Goal: Task Accomplishment & Management: Complete application form

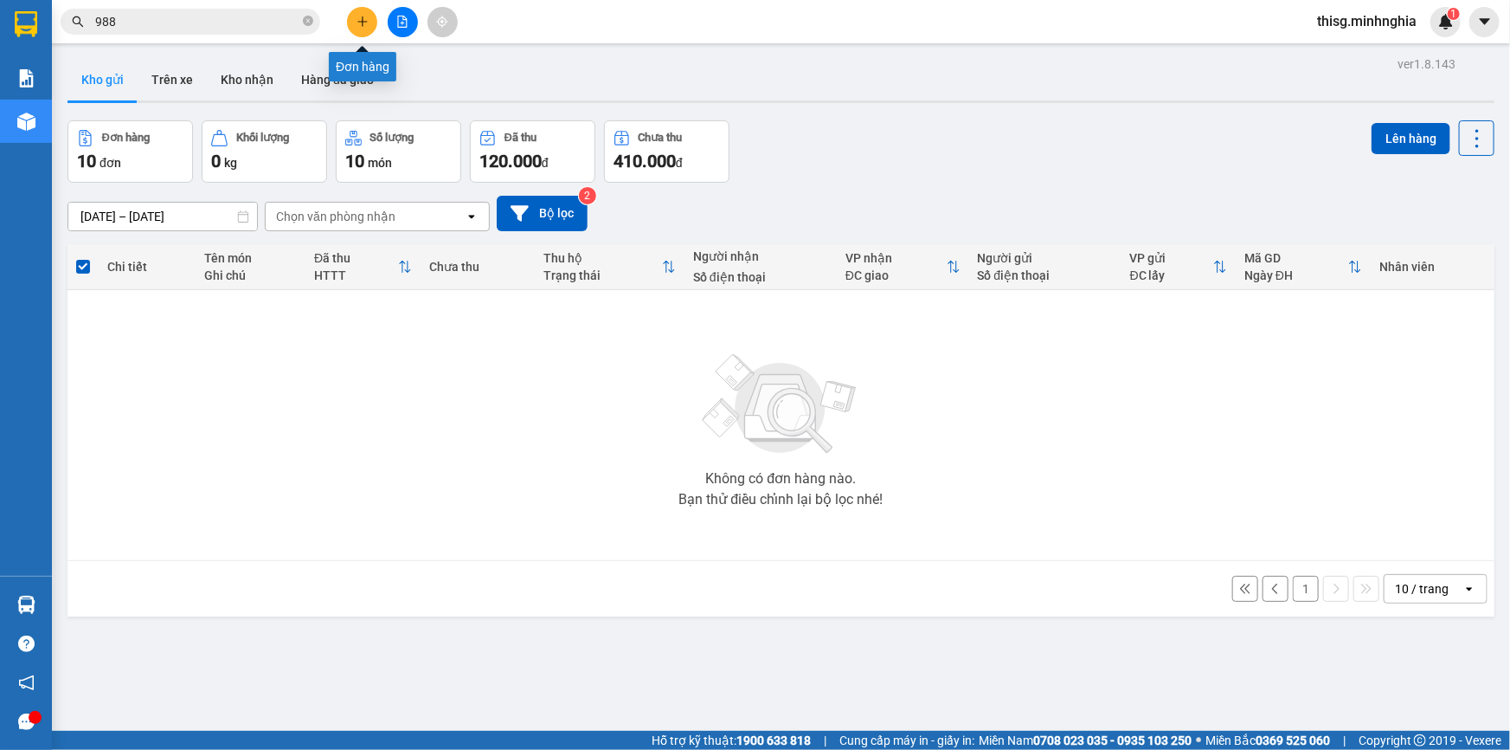
click at [370, 18] on button at bounding box center [362, 22] width 30 height 30
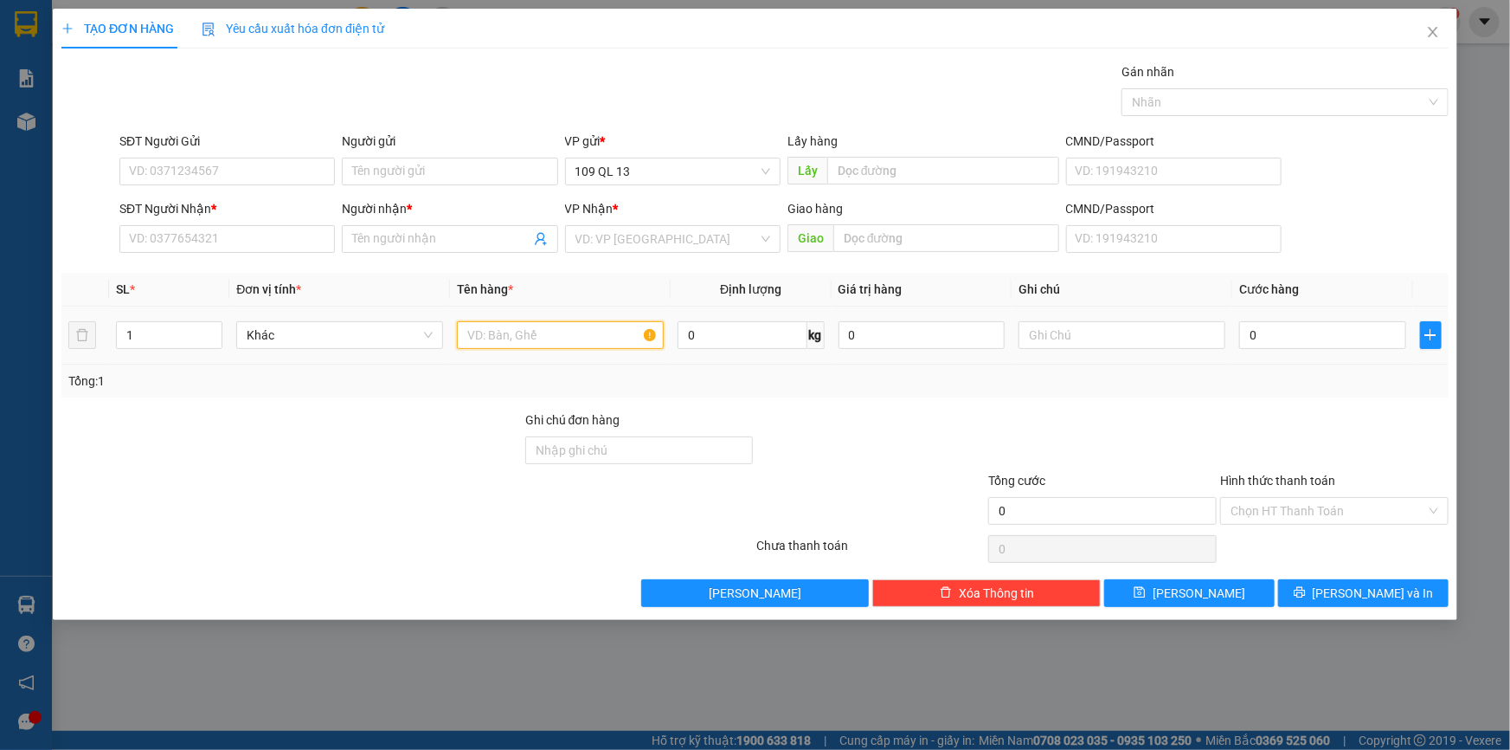
click at [641, 327] on input "text" at bounding box center [560, 335] width 207 height 28
drag, startPoint x: 1087, startPoint y: 339, endPoint x: 1091, endPoint y: 331, distance: 9.3
click at [1091, 338] on input "text" at bounding box center [1122, 335] width 207 height 28
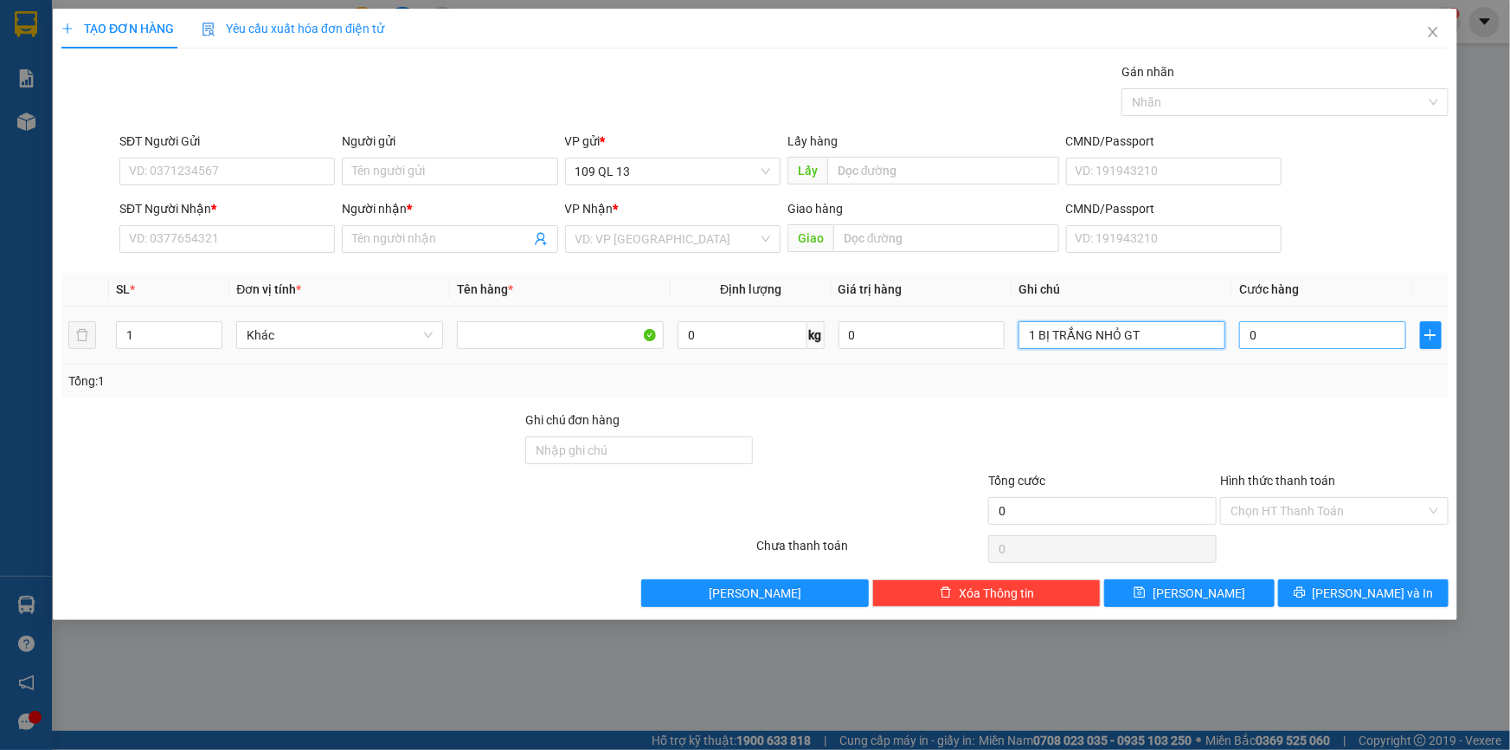
type input "1 BỊ TRẮNG NHỎ GT"
click at [1346, 335] on input "0" at bounding box center [1322, 335] width 167 height 28
type input "3"
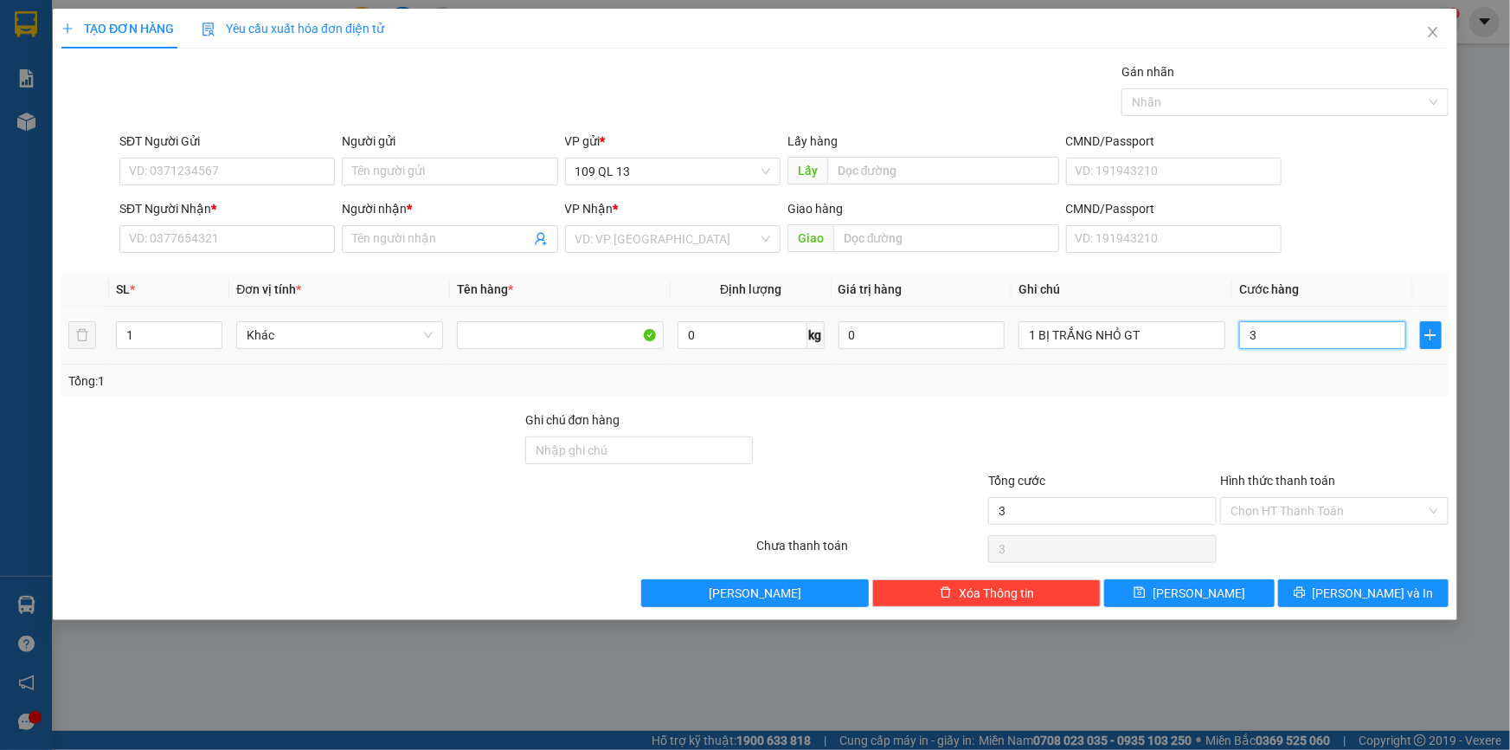
type input "30"
click at [193, 240] on input "SĐT Người Nhận *" at bounding box center [227, 239] width 216 height 28
type input "30.000"
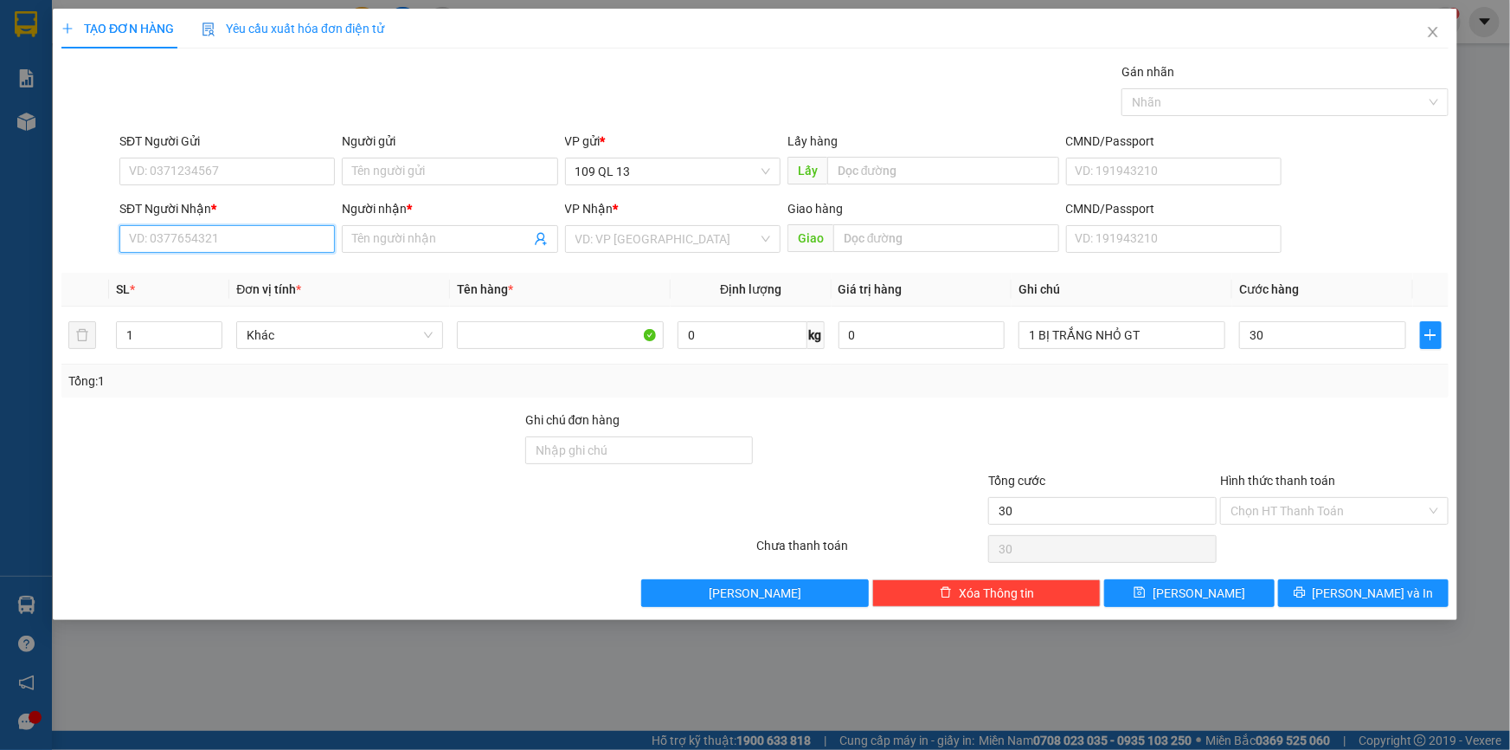
type input "30.000"
type input "0982638007"
click at [459, 239] on input "Người nhận *" at bounding box center [440, 238] width 177 height 19
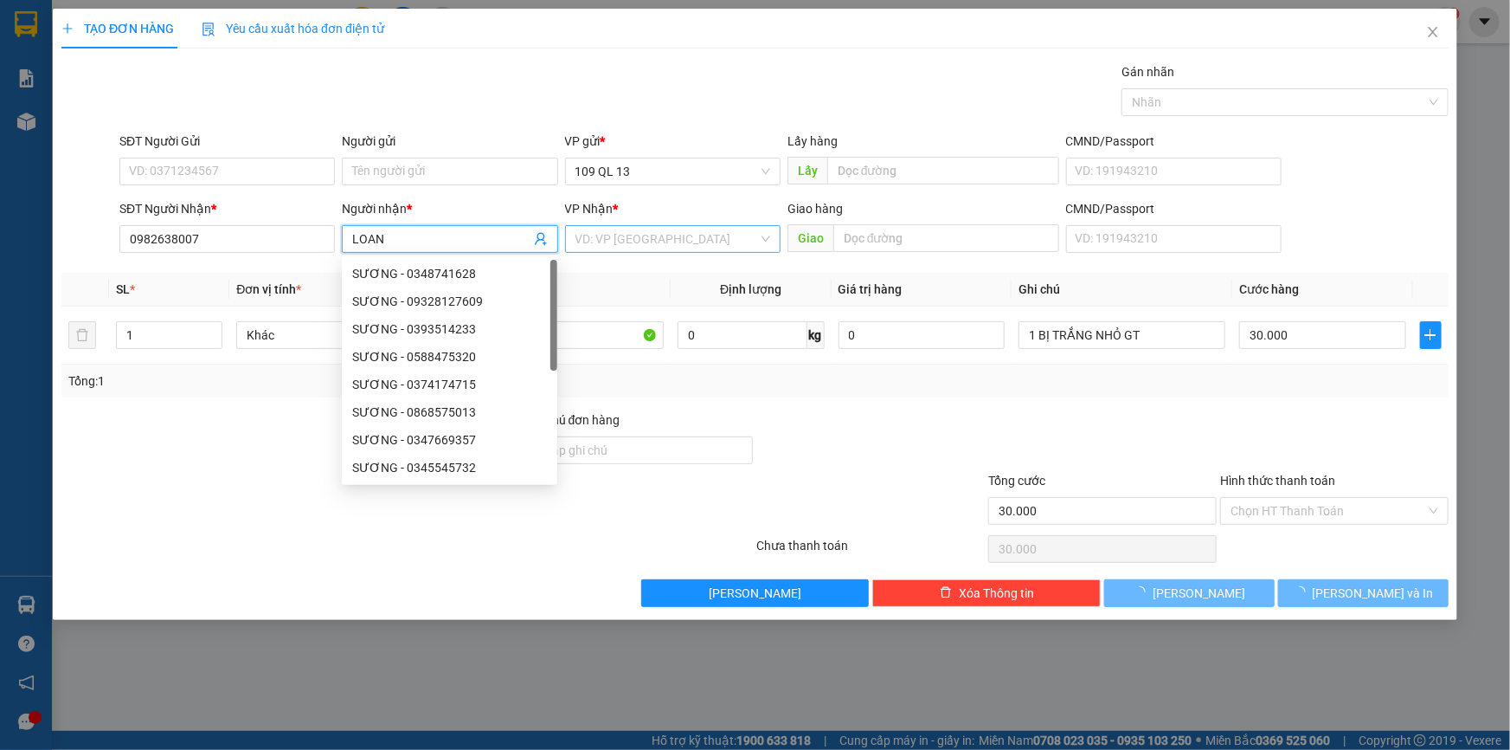
type input "LOAN"
click at [641, 234] on input "search" at bounding box center [667, 239] width 183 height 26
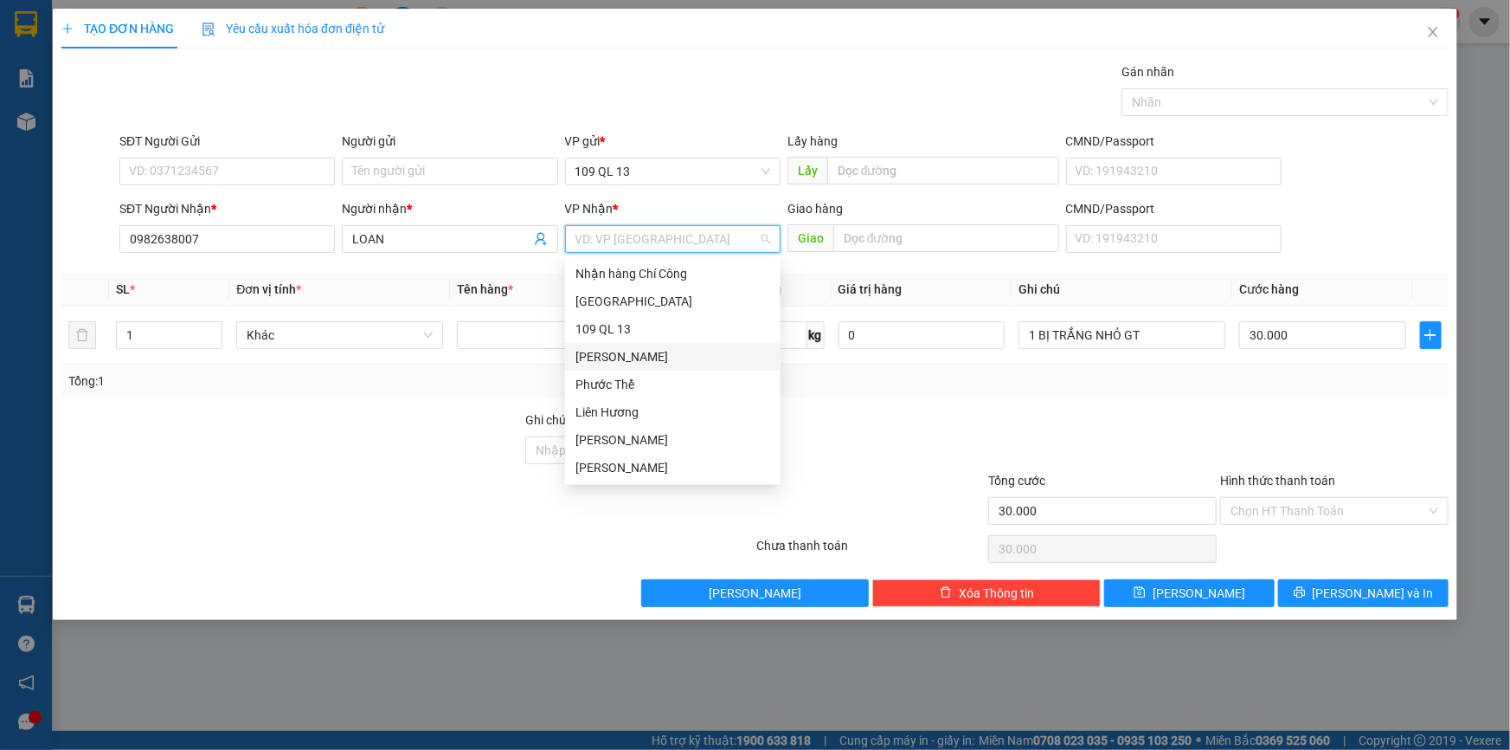
click at [623, 354] on div "[PERSON_NAME]" at bounding box center [673, 356] width 195 height 19
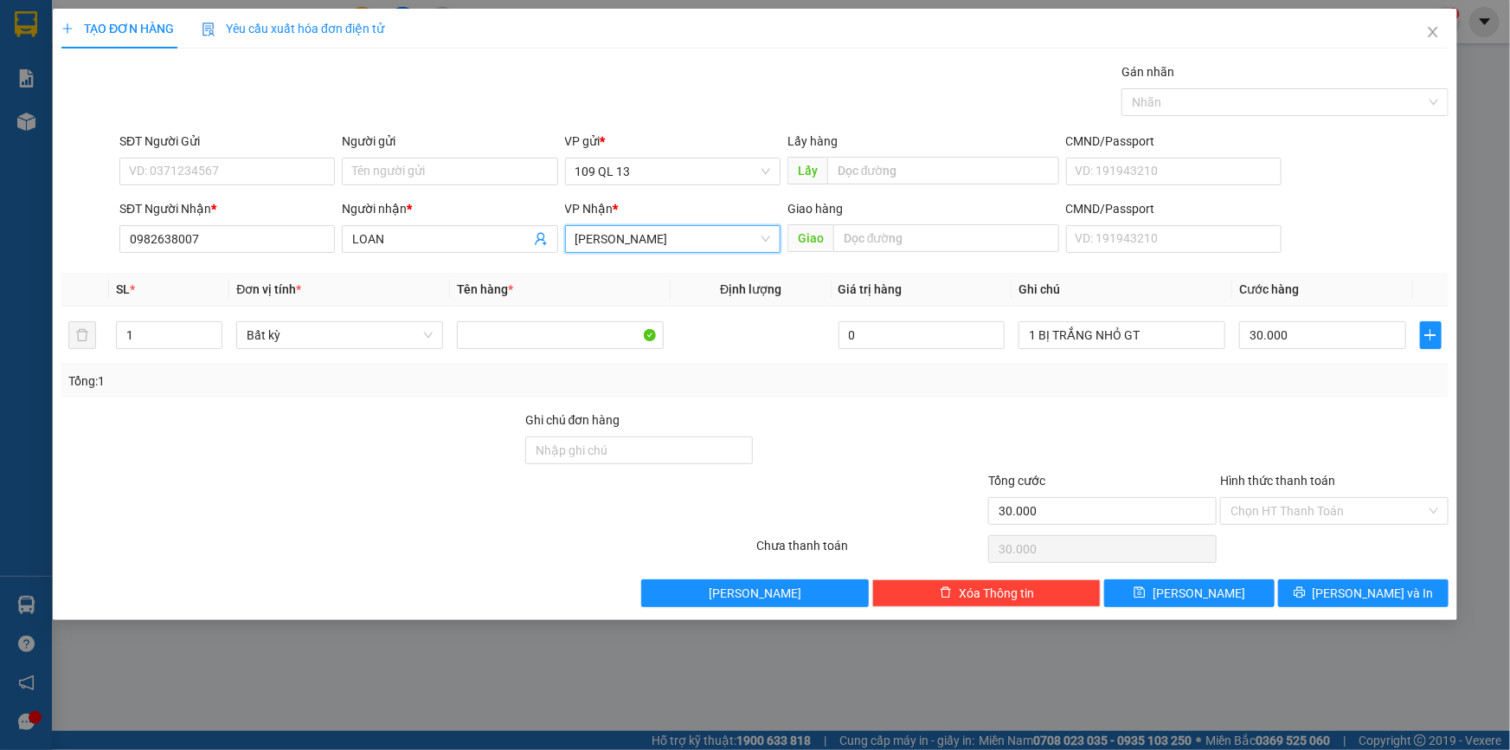
click at [1400, 524] on div "Hình thức thanh toán Chọn HT Thanh Toán" at bounding box center [1334, 501] width 229 height 61
click at [1388, 516] on input "Hình thức thanh toán" at bounding box center [1329, 511] width 196 height 26
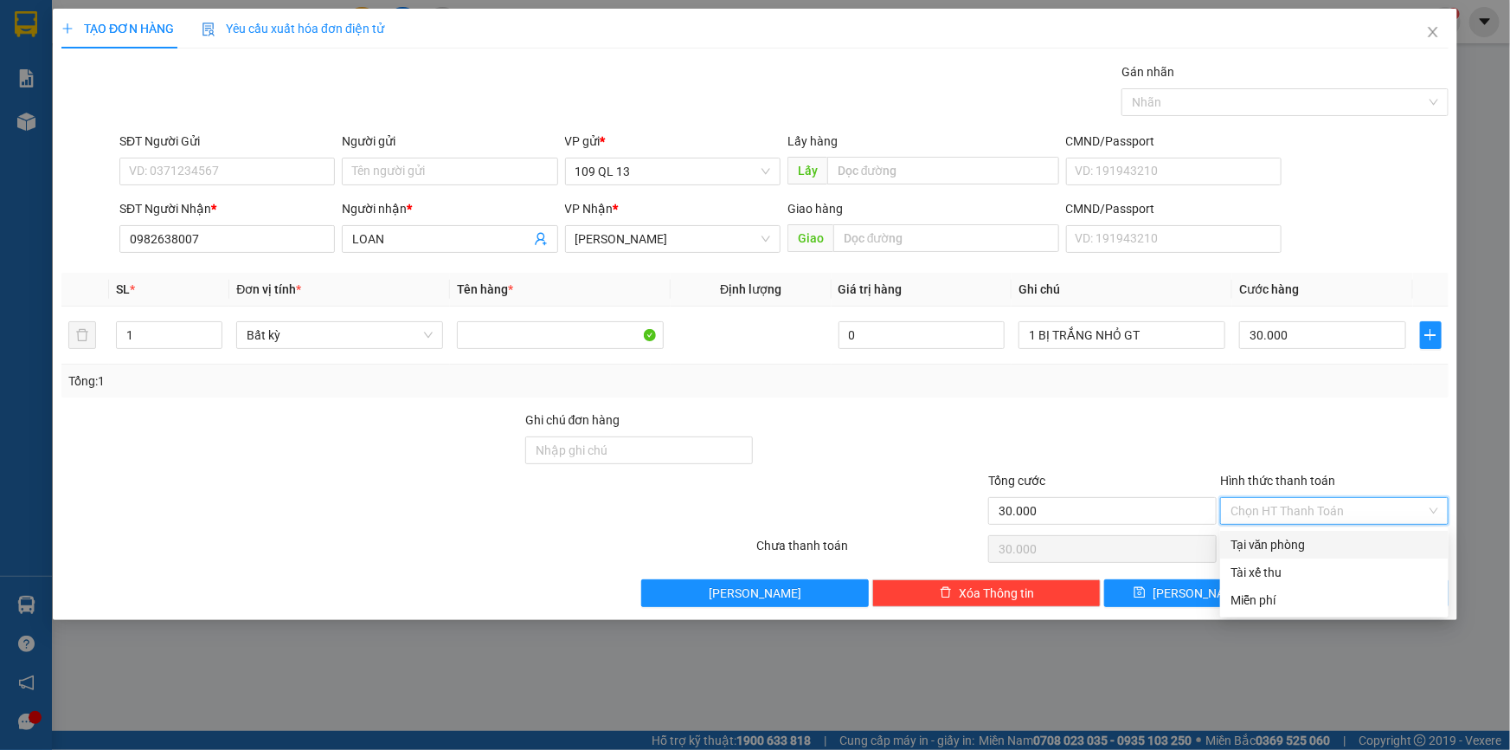
click at [1339, 544] on div "Tại văn phòng" at bounding box center [1335, 544] width 208 height 19
type input "0"
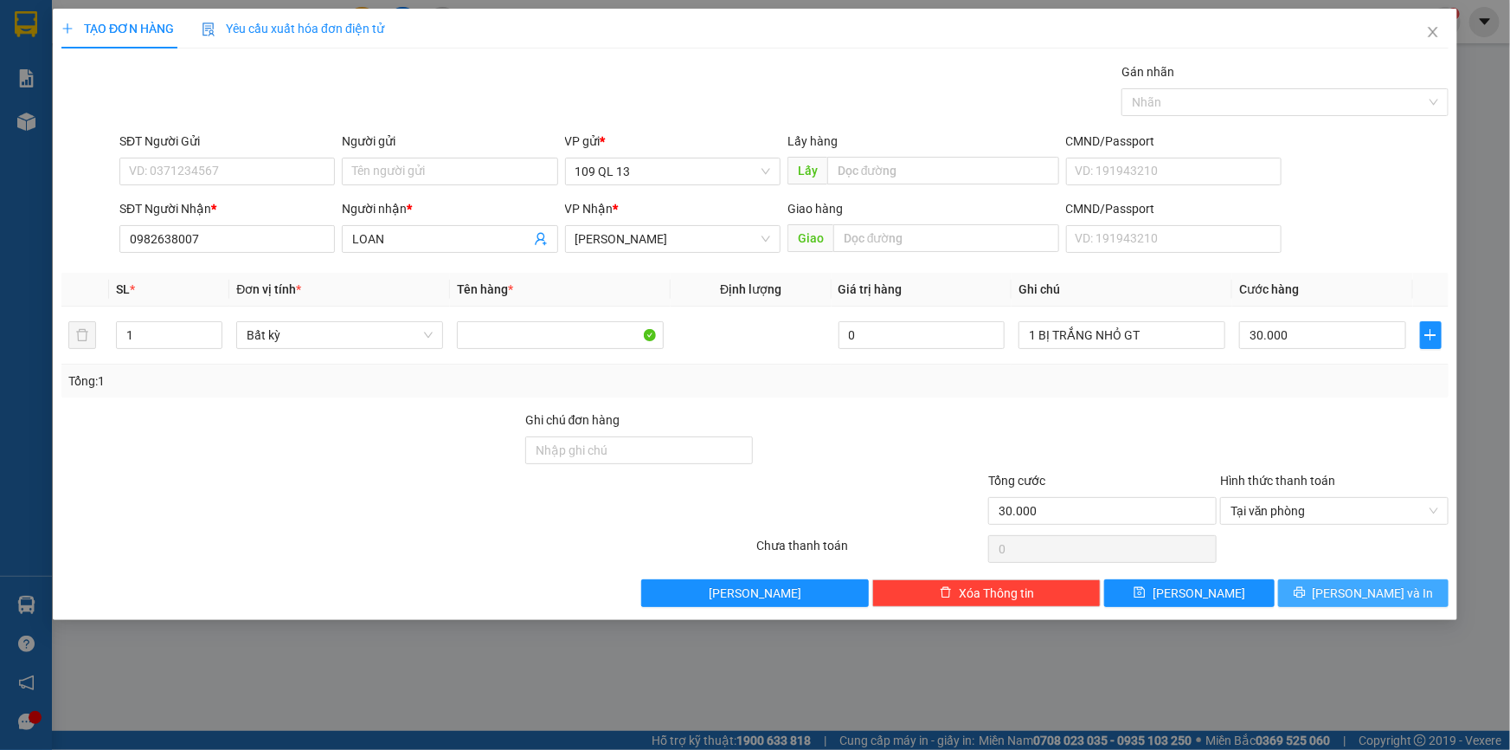
click at [1343, 580] on button "[PERSON_NAME] và In" at bounding box center [1363, 593] width 171 height 28
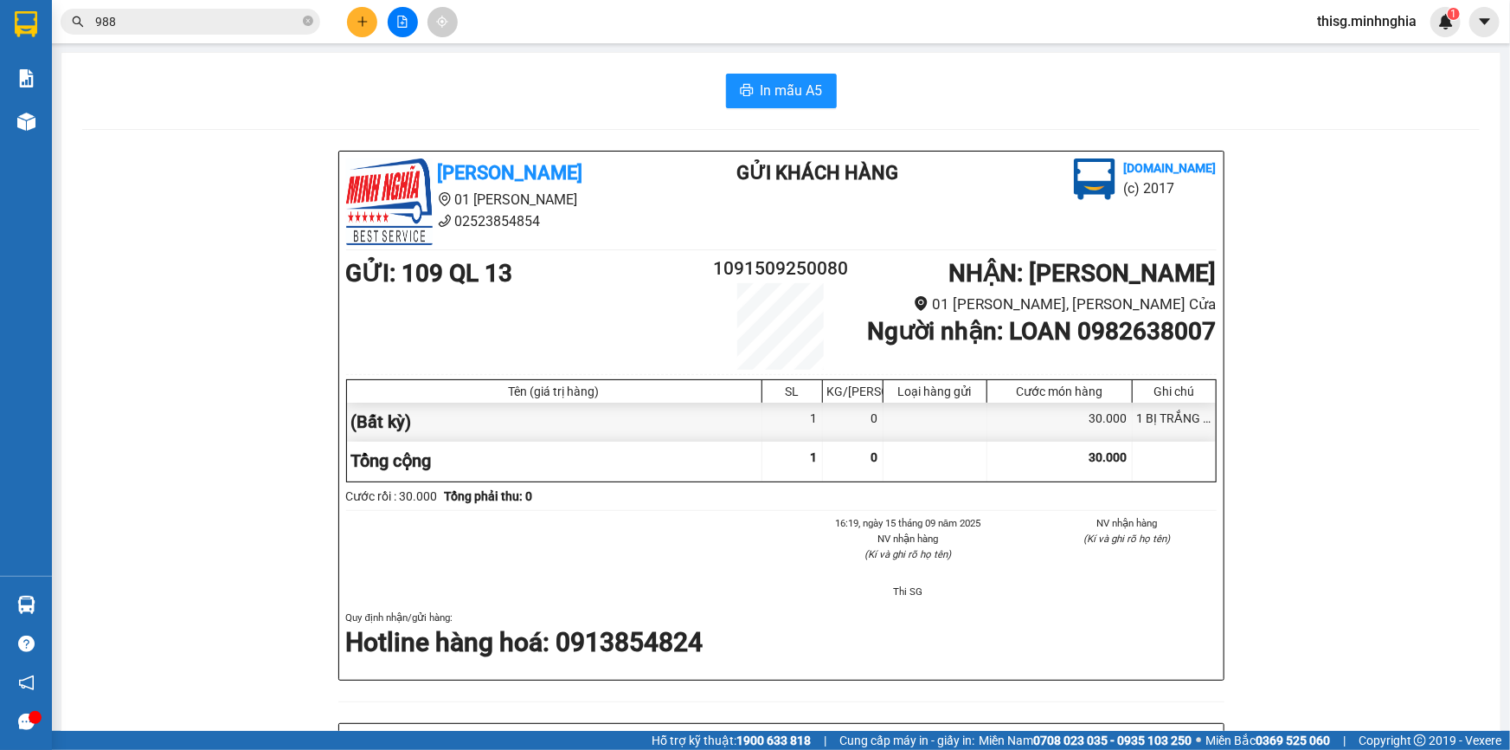
click at [761, 112] on div "In mẫu A5 [PERSON_NAME] 01 Đinh [PERSON_NAME] 02523854854 Gửi khách hàng [DOMAI…" at bounding box center [780, 704] width 1439 height 1303
click at [770, 94] on span "In mẫu A5" at bounding box center [792, 91] width 62 height 22
click at [364, 17] on icon "plus" at bounding box center [363, 22] width 12 height 12
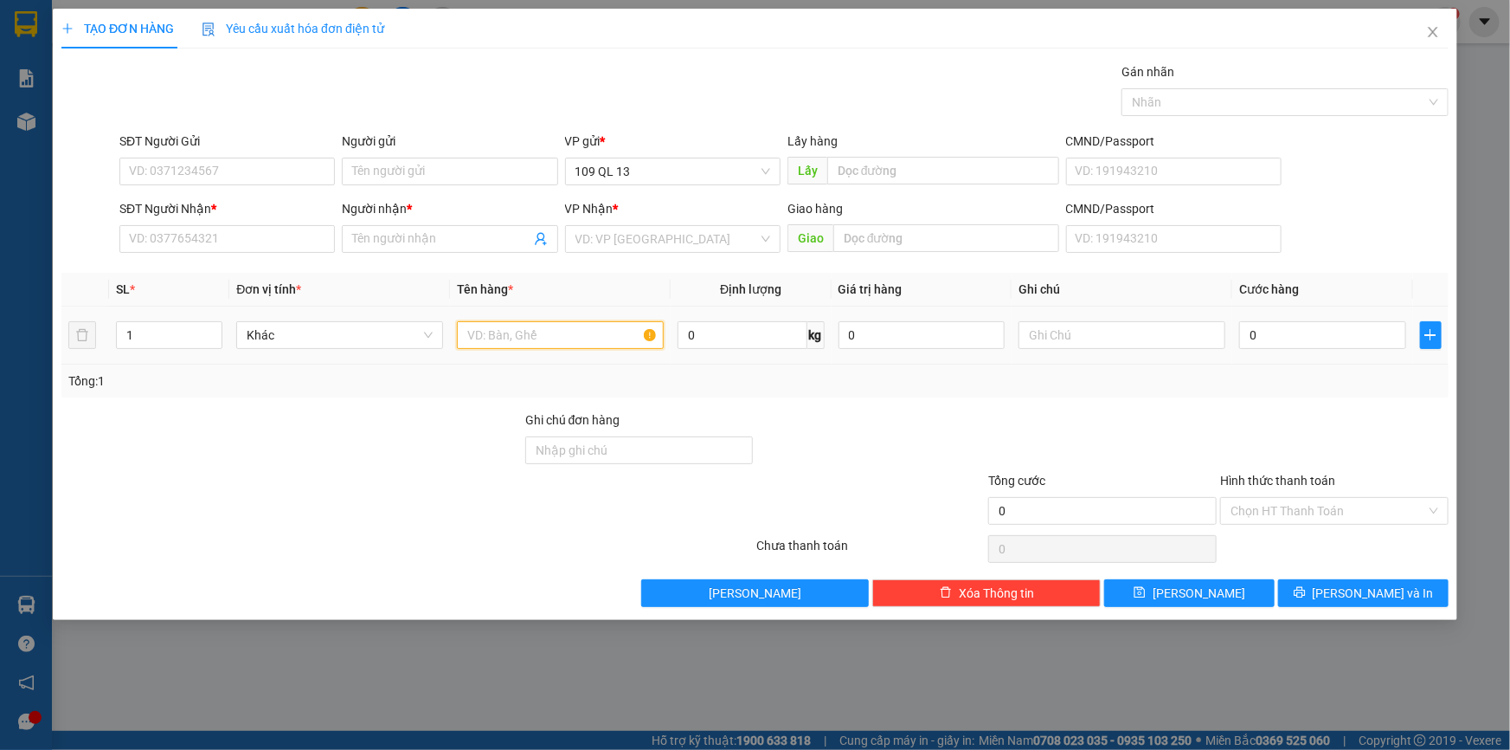
click at [601, 330] on input "text" at bounding box center [560, 335] width 207 height 28
click at [1072, 331] on input "text" at bounding box center [1122, 335] width 207 height 28
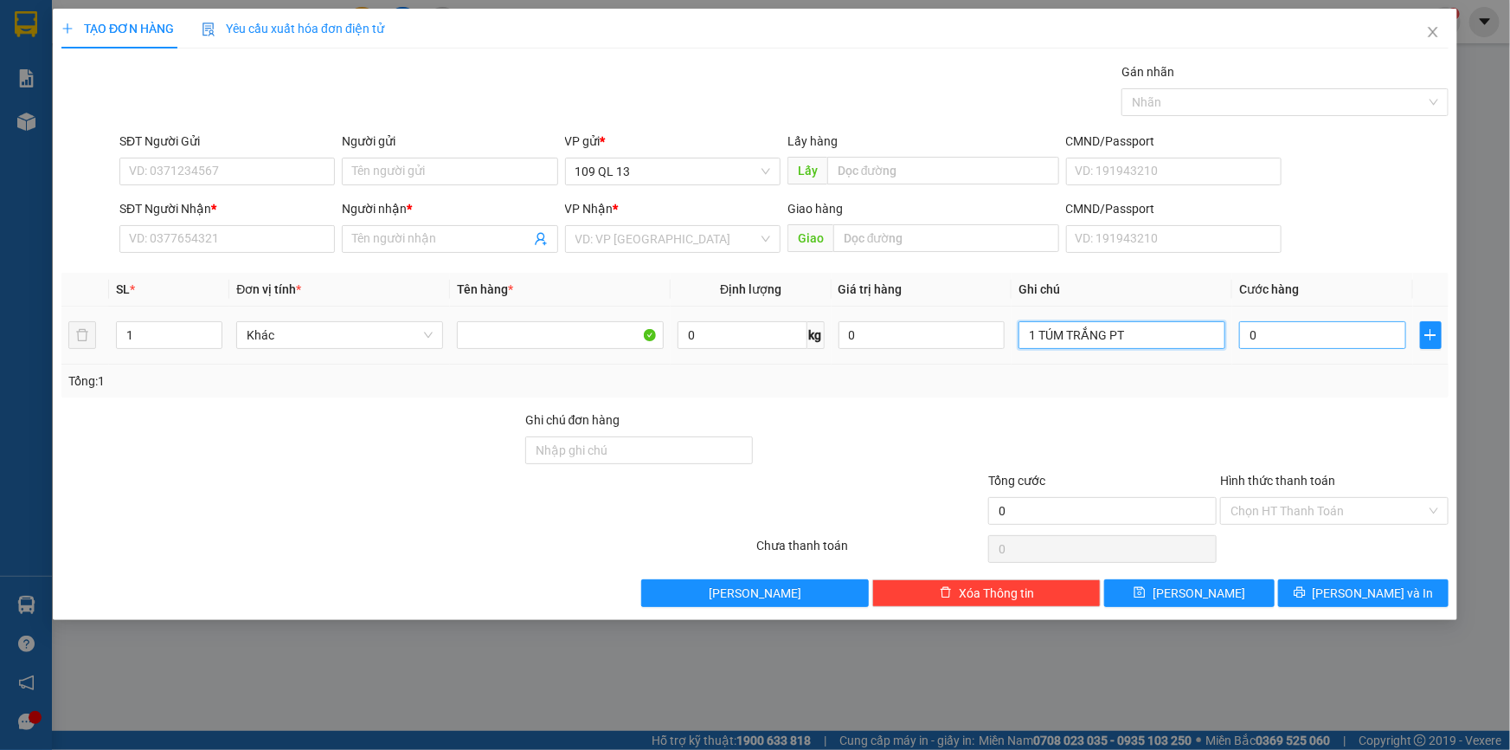
type input "1 TÚM TRẮNG PT"
click at [1310, 329] on input "0" at bounding box center [1322, 335] width 167 height 28
type input "4"
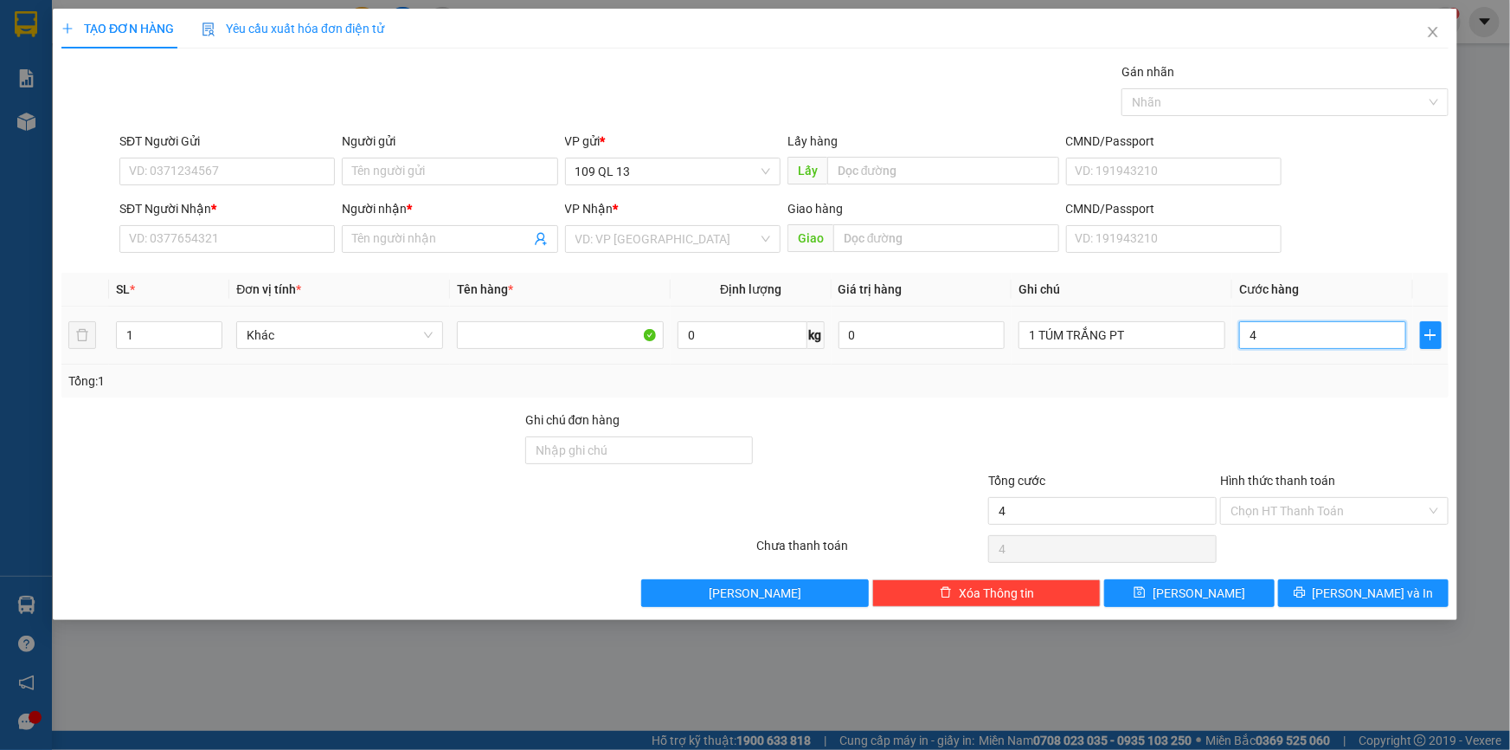
type input "40"
type input "40.000"
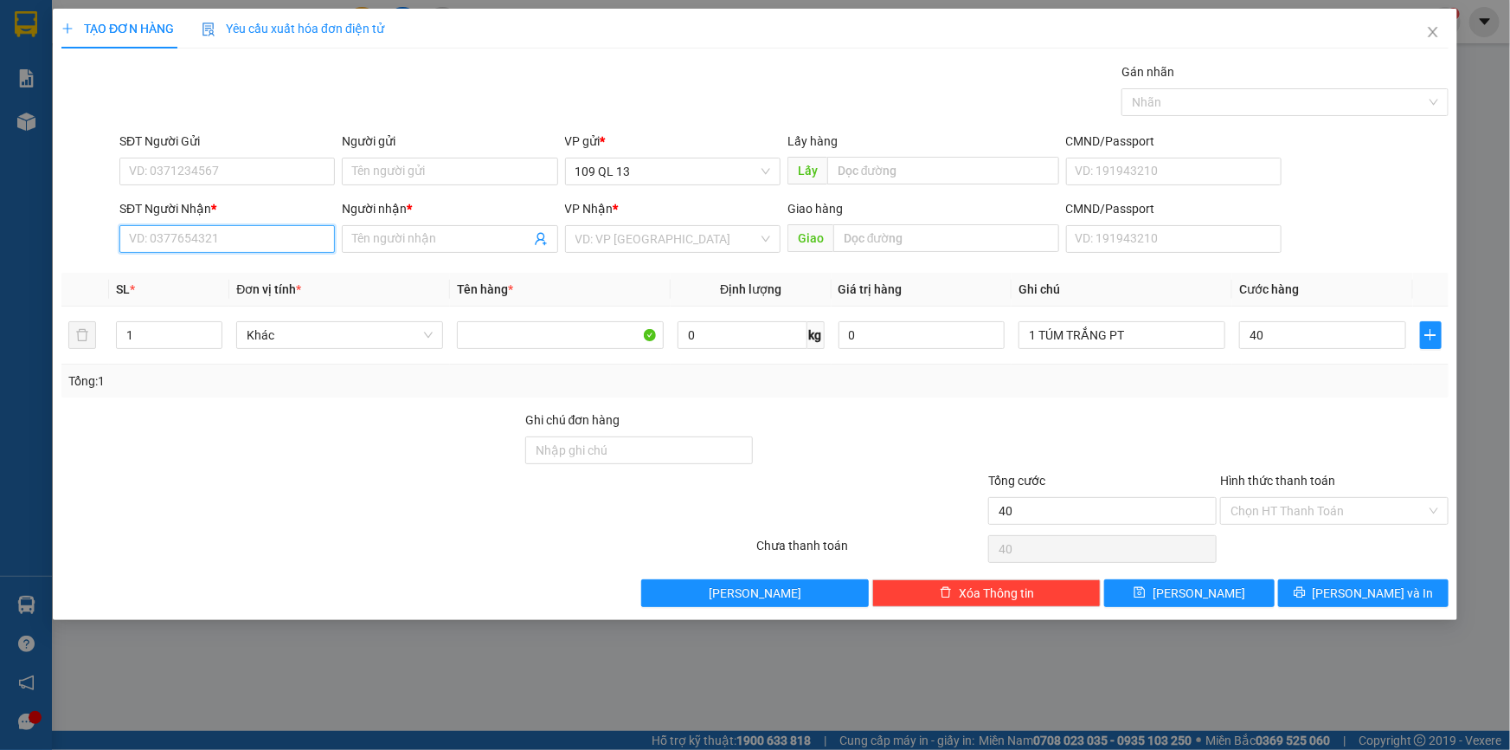
type input "40.000"
drag, startPoint x: 248, startPoint y: 224, endPoint x: 257, endPoint y: 232, distance: 11.6
click at [256, 225] on input "SĐT Người Nhận *" at bounding box center [227, 239] width 216 height 28
type input "0347634493"
click at [274, 278] on div "0347634493 - CƯỜNG" at bounding box center [227, 273] width 195 height 19
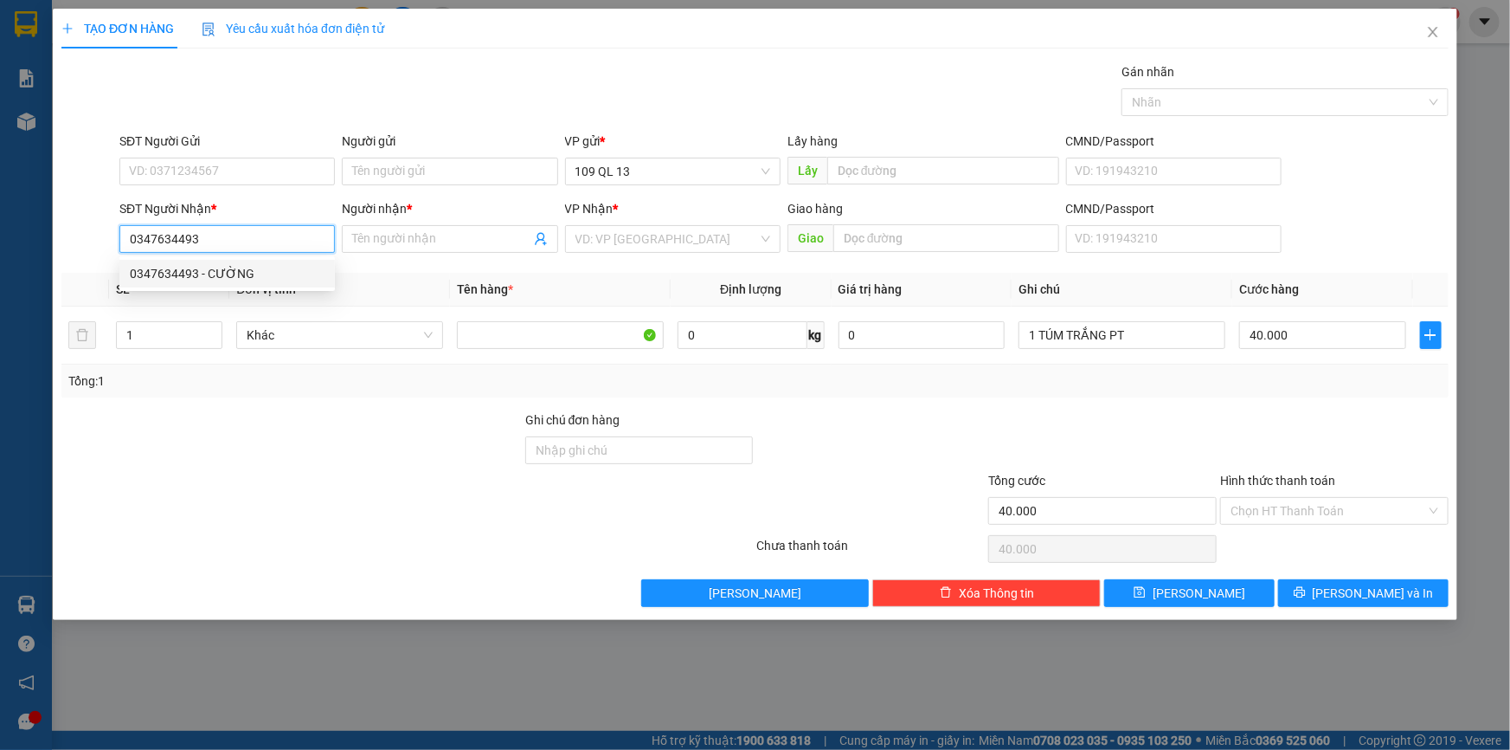
type input "CƯỜNG"
type input "0347634493"
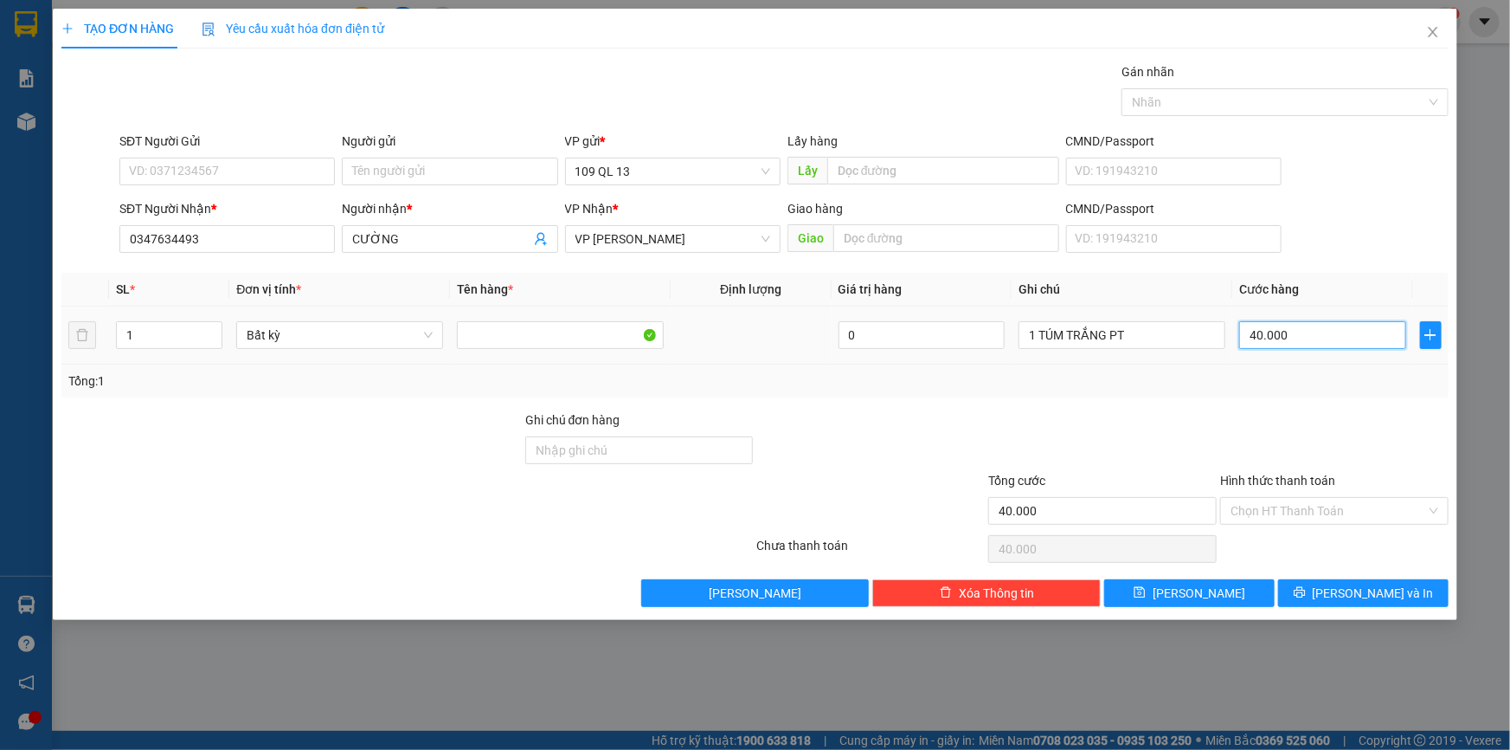
click at [1311, 333] on input "40.000" at bounding box center [1322, 335] width 167 height 28
type input "0"
type input "04"
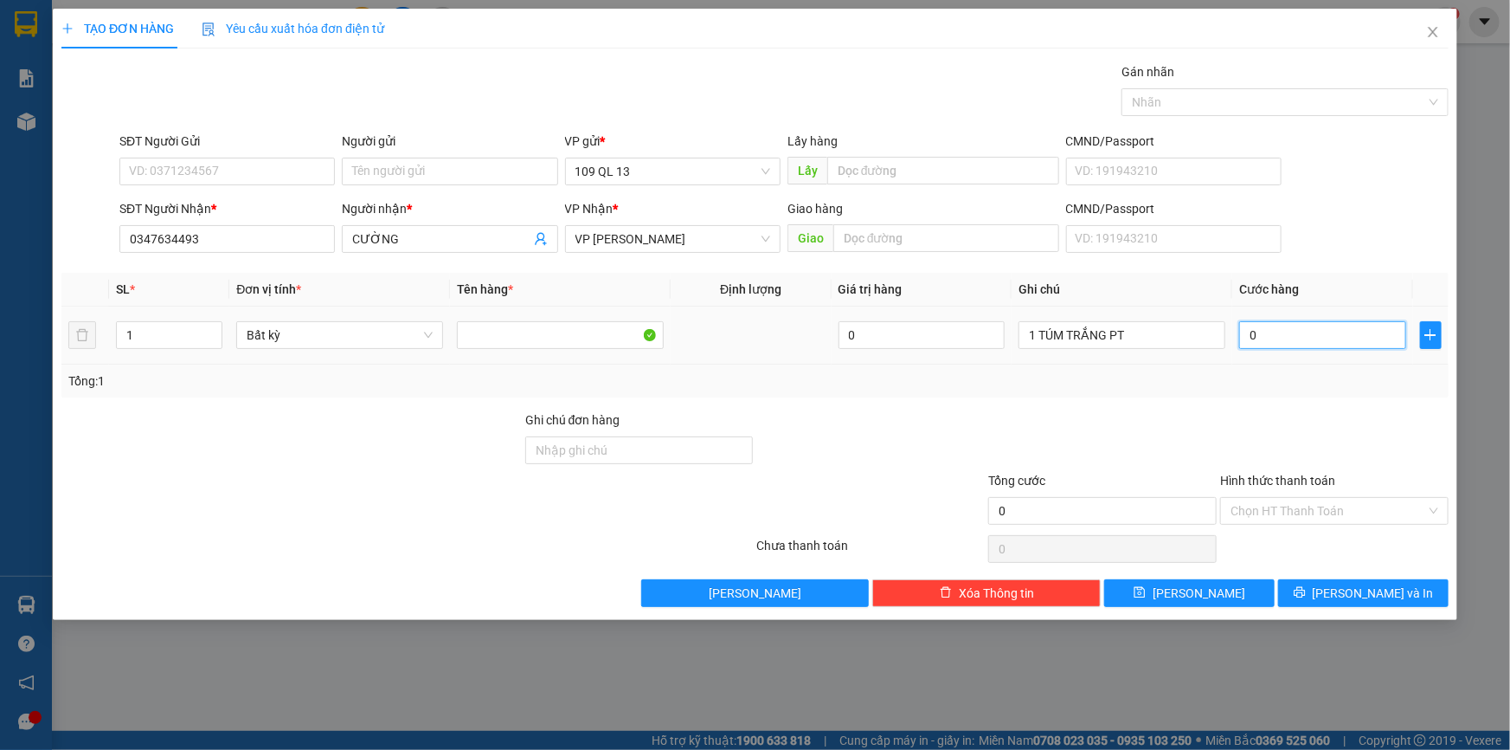
type input "4"
type input "040"
type input "40"
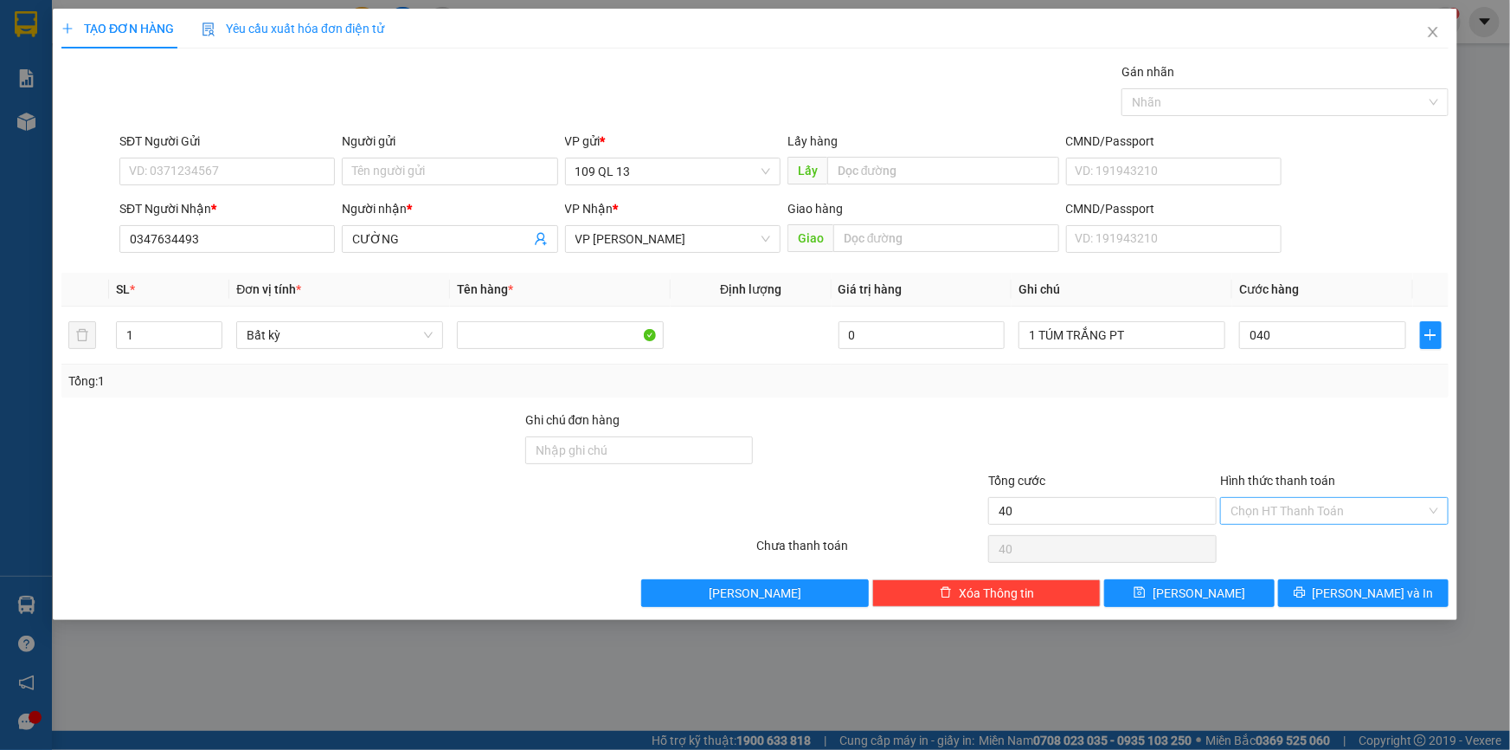
click at [1304, 504] on input "Hình thức thanh toán" at bounding box center [1329, 511] width 196 height 26
type input "40.000"
click at [1366, 419] on div at bounding box center [1335, 440] width 232 height 61
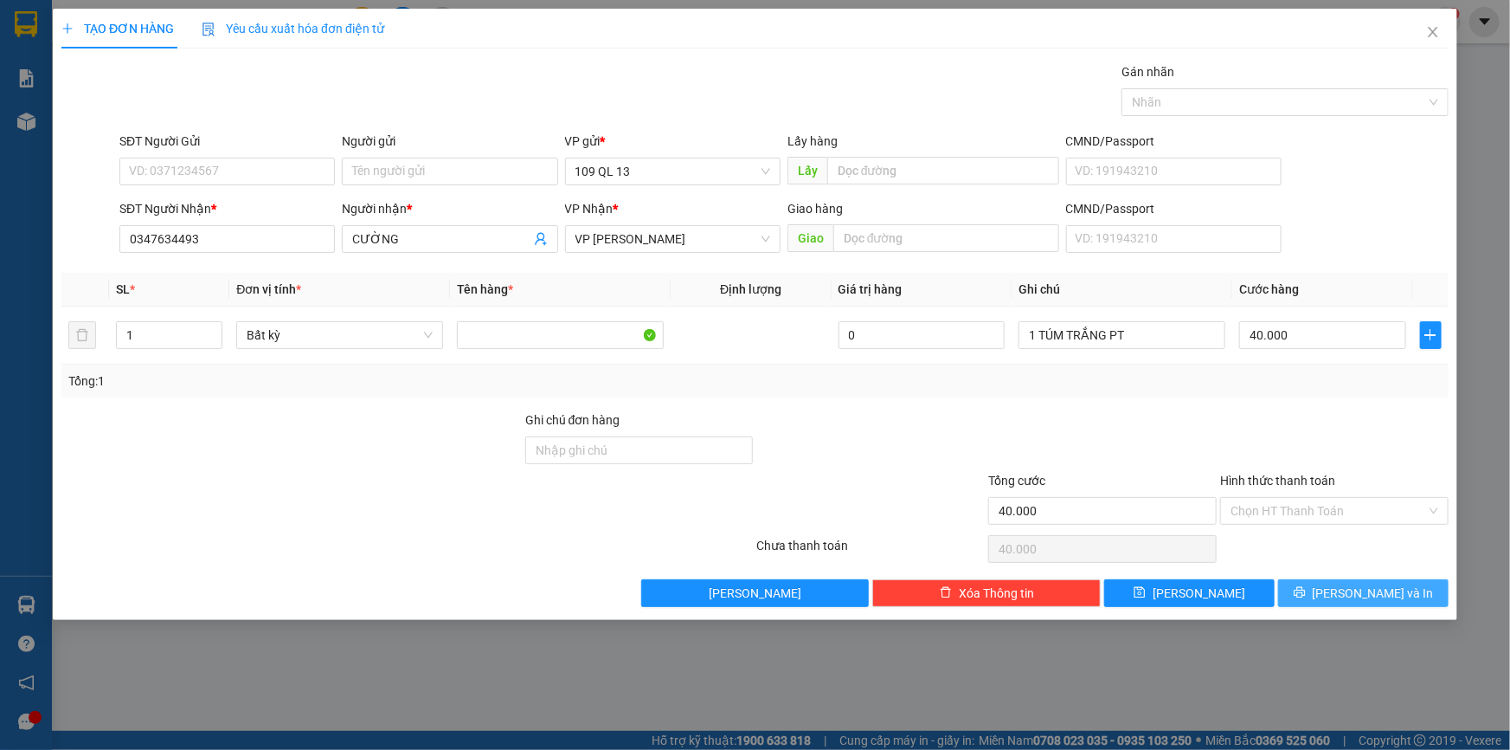
click at [1375, 589] on span "[PERSON_NAME] và In" at bounding box center [1373, 592] width 121 height 19
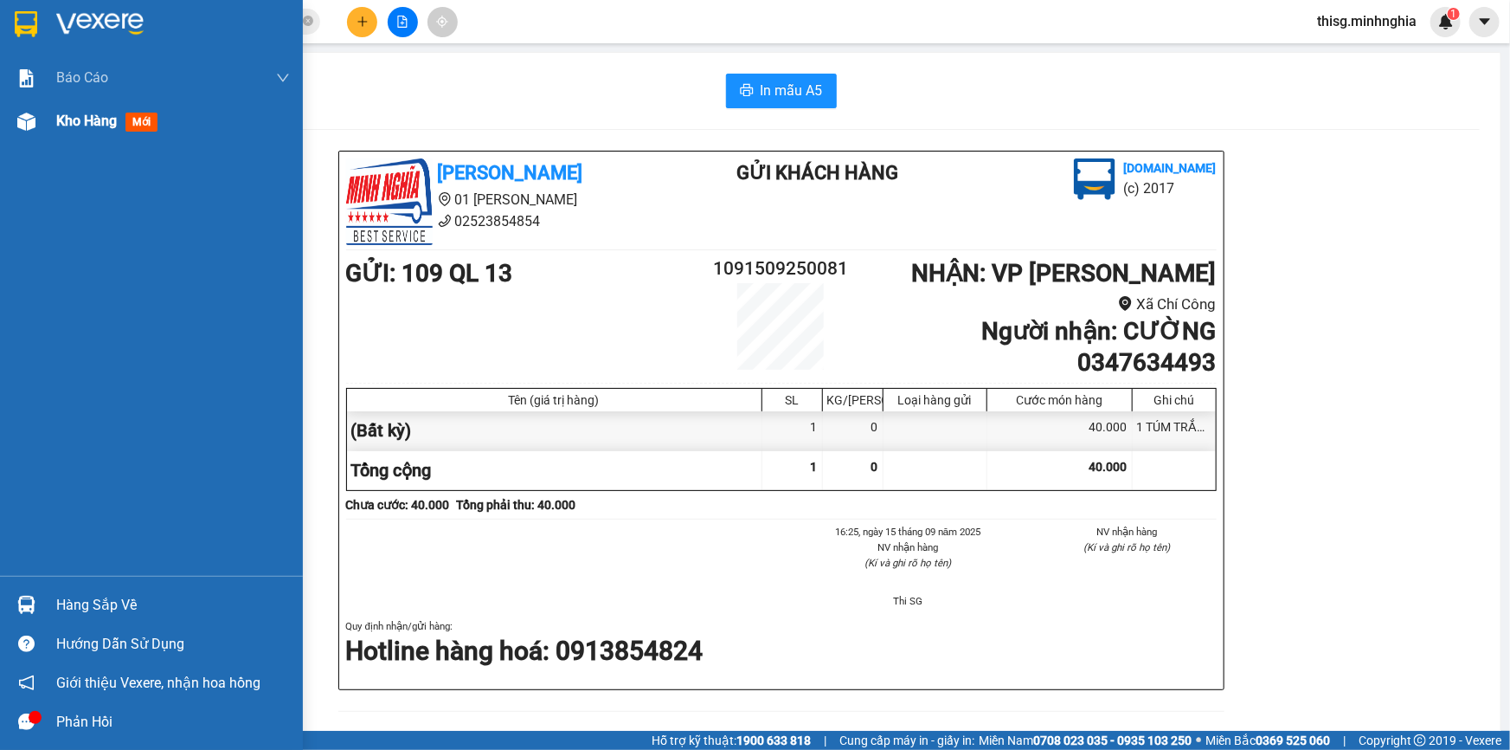
click at [94, 117] on span "Kho hàng" at bounding box center [86, 121] width 61 height 16
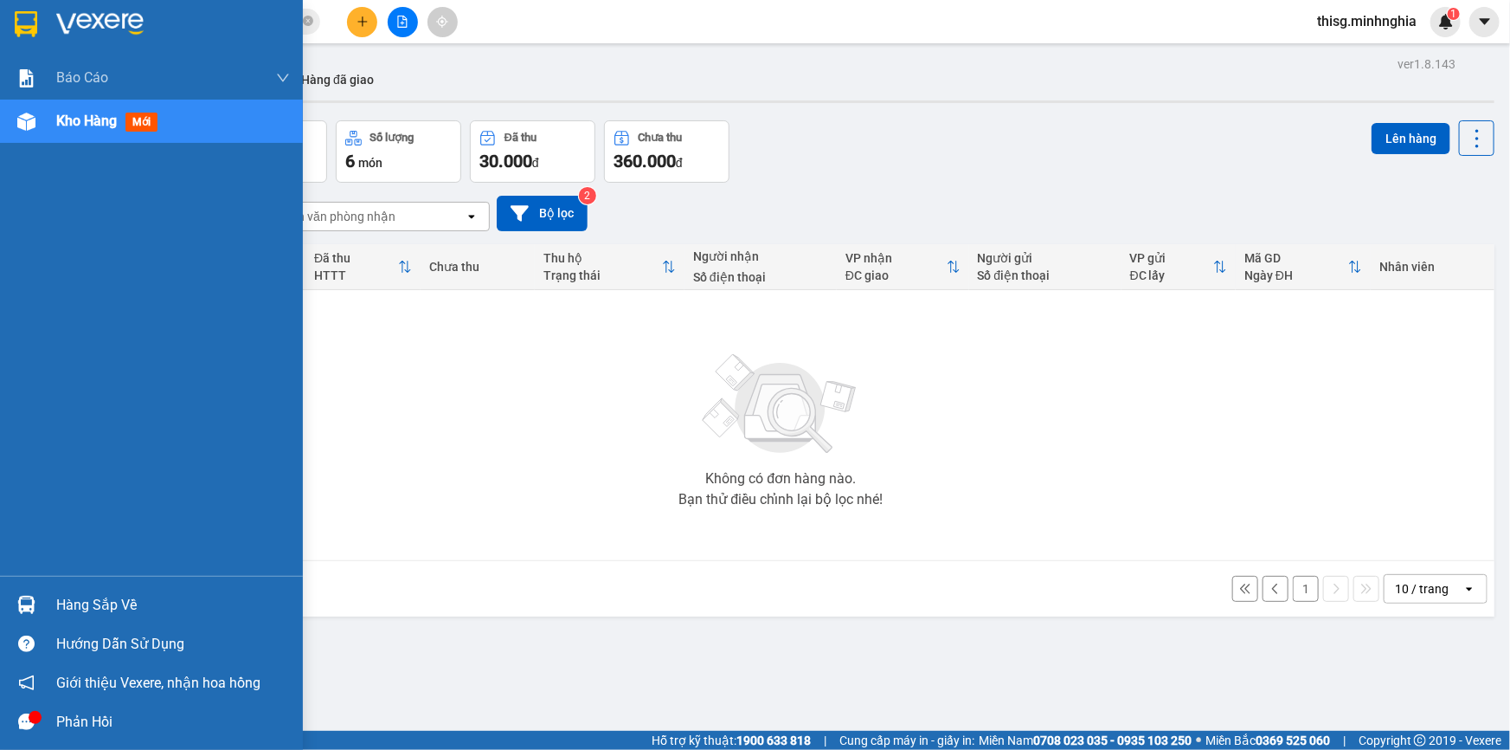
click at [52, 121] on div "Kho hàng mới" at bounding box center [151, 121] width 303 height 43
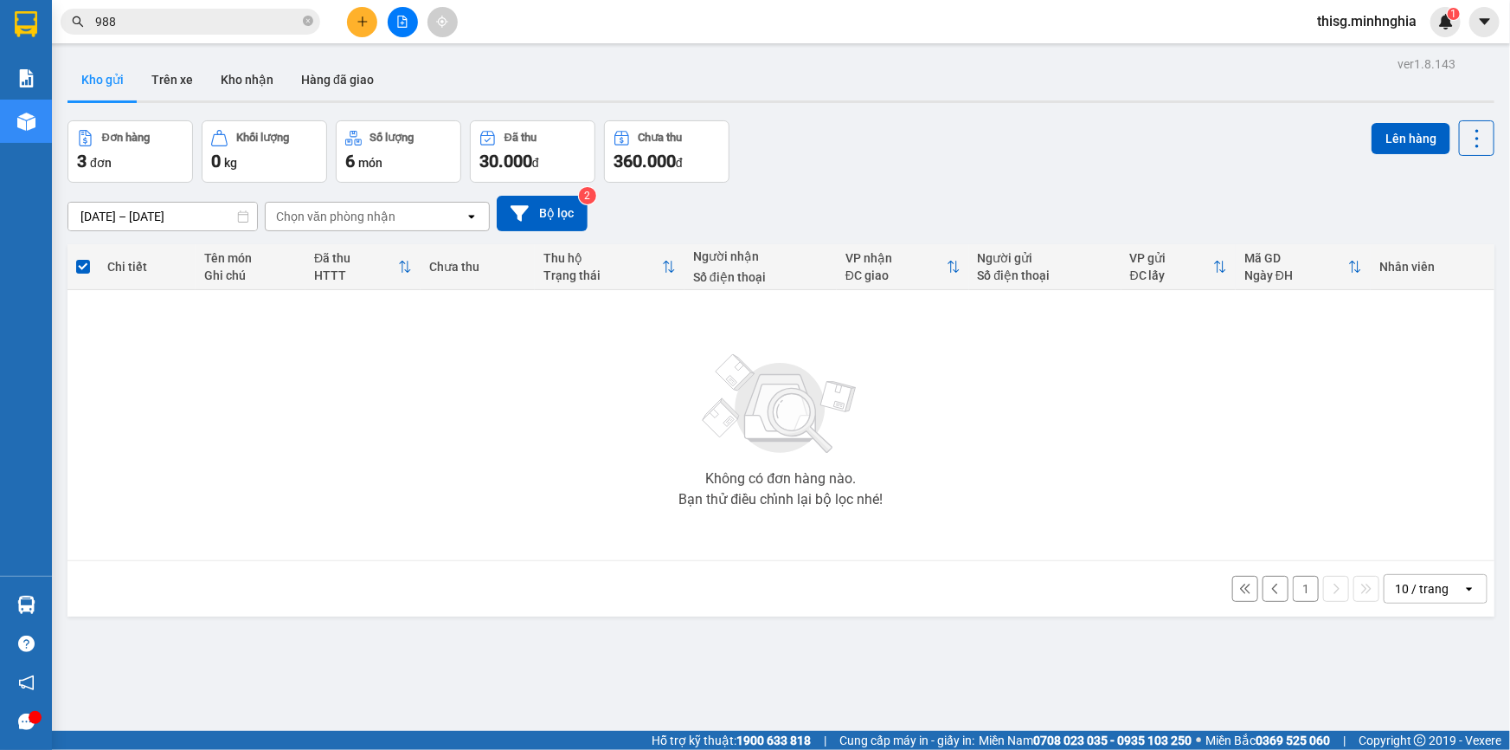
click at [364, 20] on icon "plus" at bounding box center [363, 22] width 12 height 12
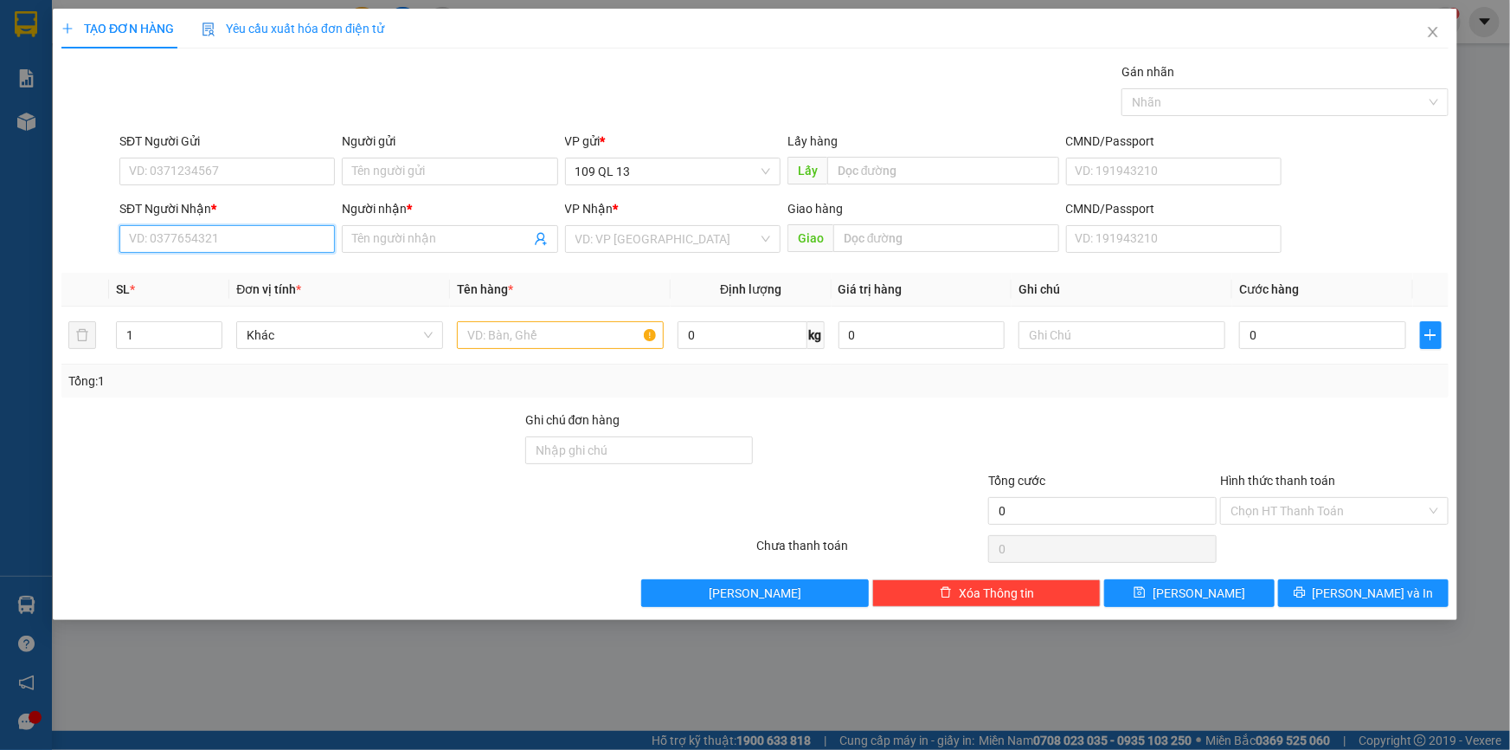
click at [249, 243] on input "SĐT Người Nhận *" at bounding box center [227, 239] width 216 height 28
click at [1440, 26] on span "Close" at bounding box center [1433, 33] width 48 height 48
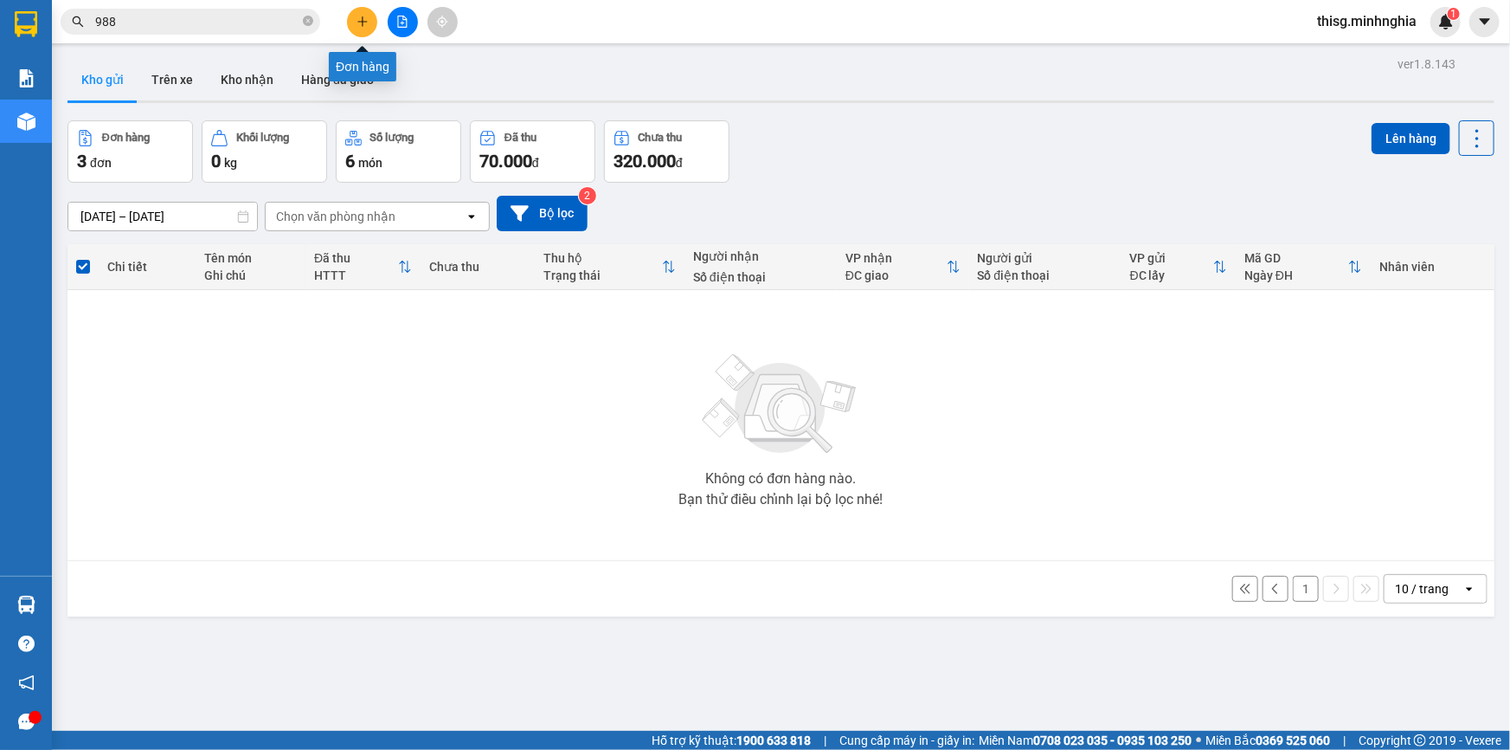
click at [365, 27] on icon "plus" at bounding box center [363, 22] width 12 height 12
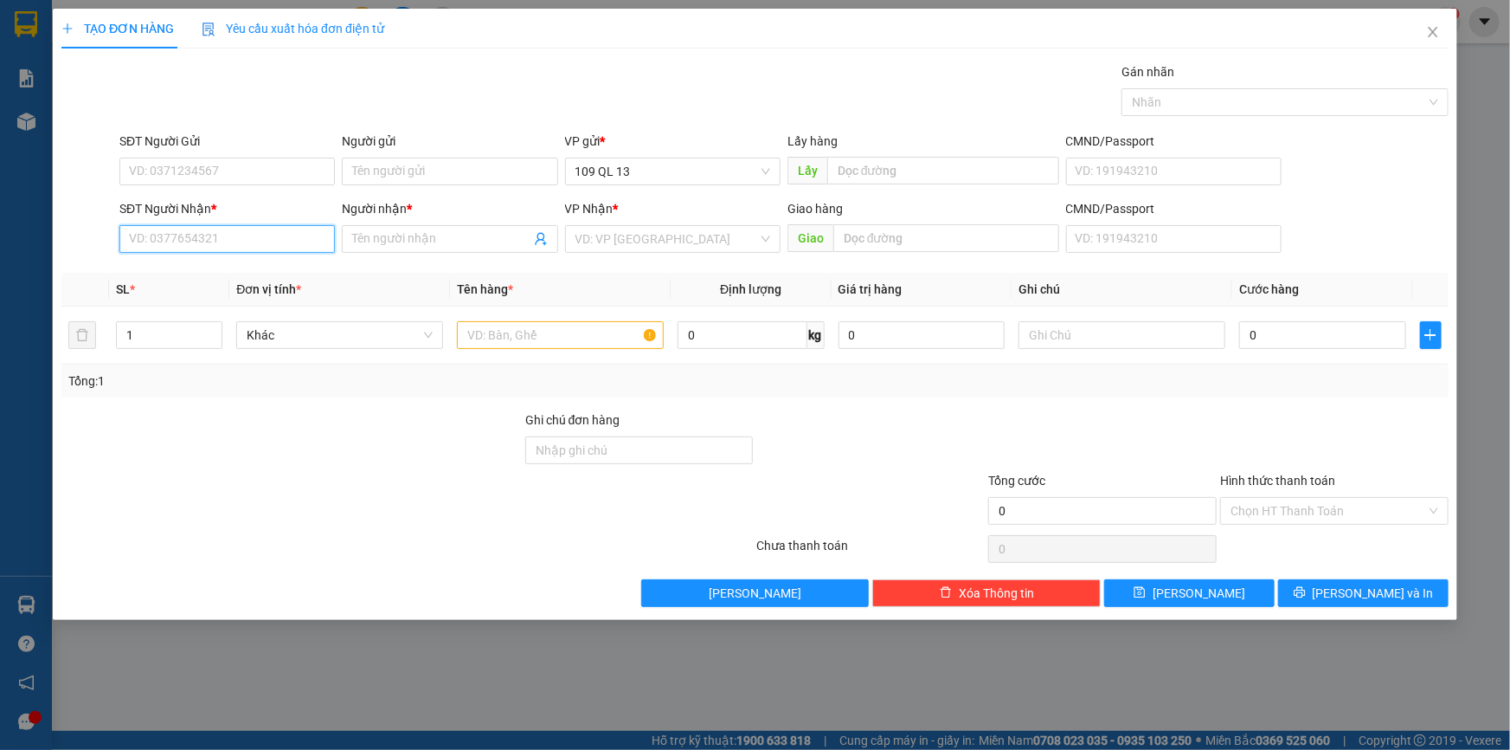
click at [273, 239] on input "SĐT Người Nhận *" at bounding box center [227, 239] width 216 height 28
click at [298, 268] on div "0395718469 - [PERSON_NAME]" at bounding box center [227, 273] width 195 height 19
type input "0395718469"
type input "[PERSON_NAME]"
type input "0395718469"
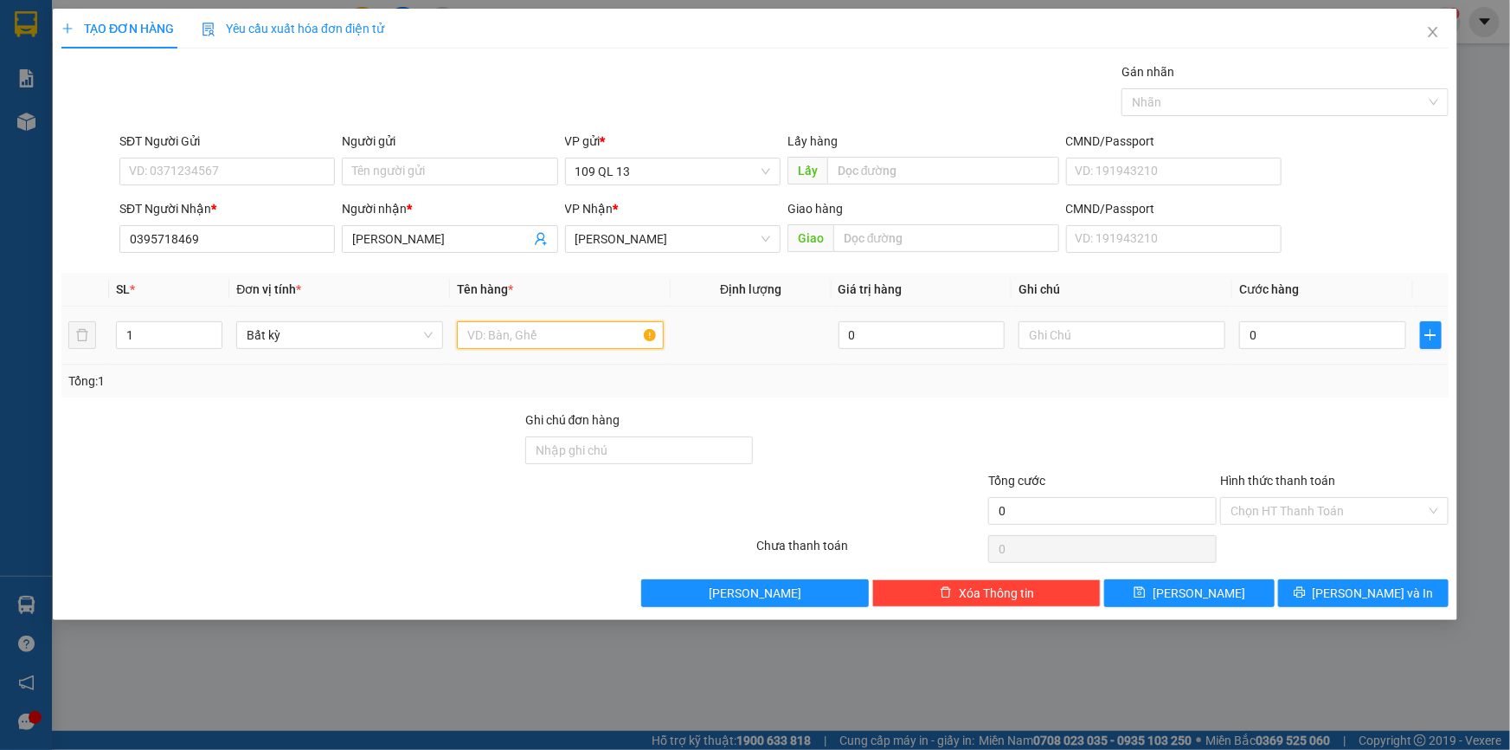
click at [541, 326] on input "text" at bounding box center [560, 335] width 207 height 28
click at [1126, 339] on input "text" at bounding box center [1122, 335] width 207 height 28
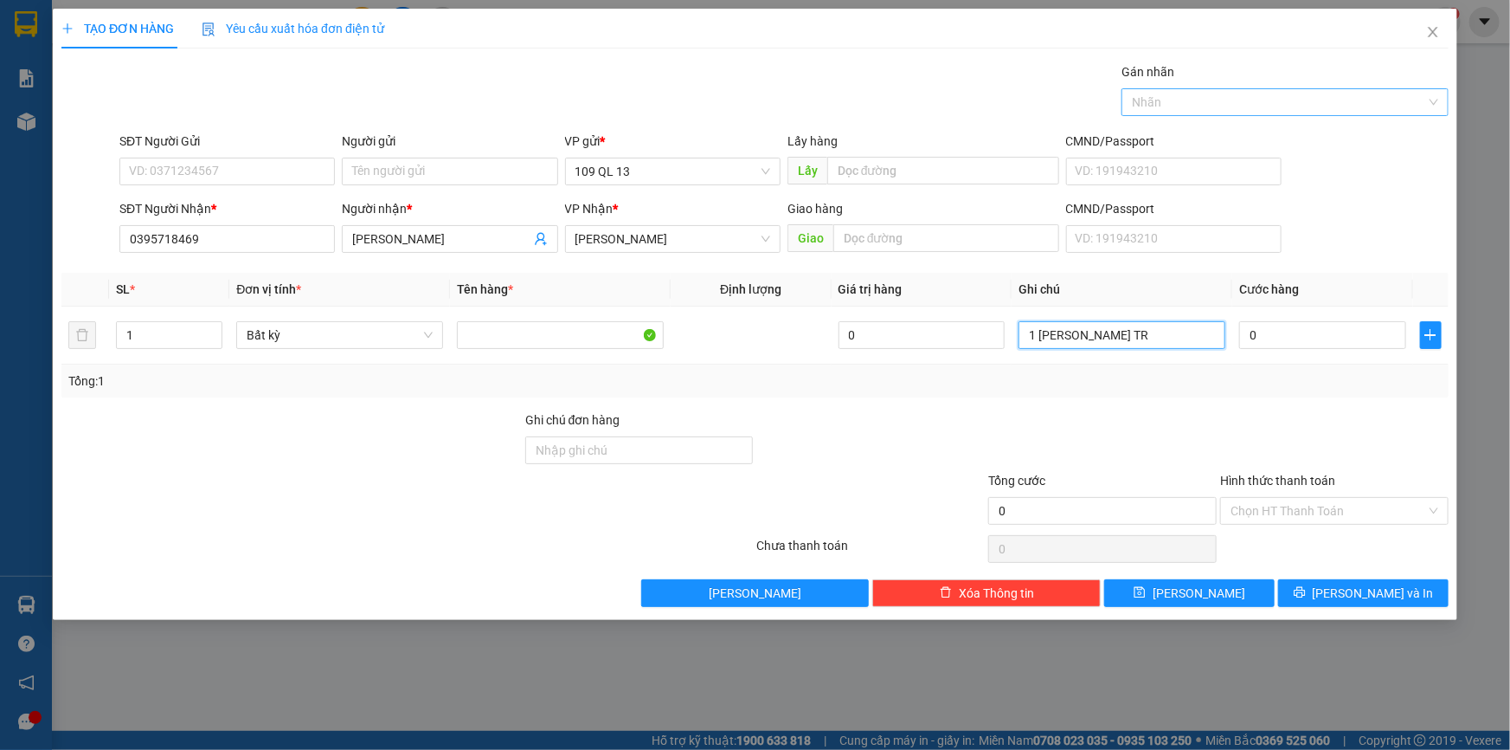
type input "1 [PERSON_NAME] TRA"
click at [1316, 334] on input "0" at bounding box center [1322, 335] width 167 height 28
click at [1361, 587] on span "[PERSON_NAME] và In" at bounding box center [1373, 592] width 121 height 19
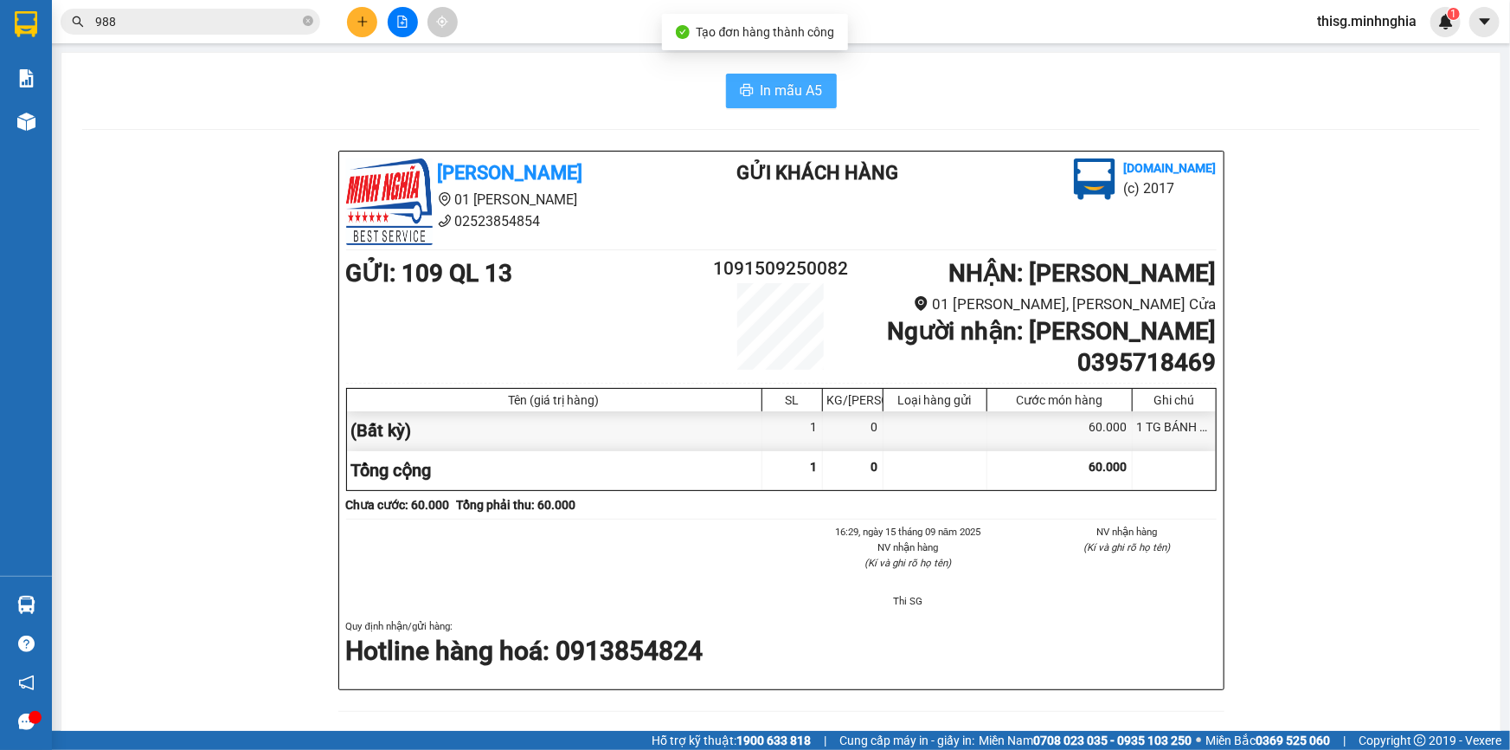
click at [767, 76] on button "In mẫu A5" at bounding box center [781, 91] width 111 height 35
click at [767, 80] on span "In mẫu A5" at bounding box center [792, 91] width 62 height 22
